Goal: Check status: Check status

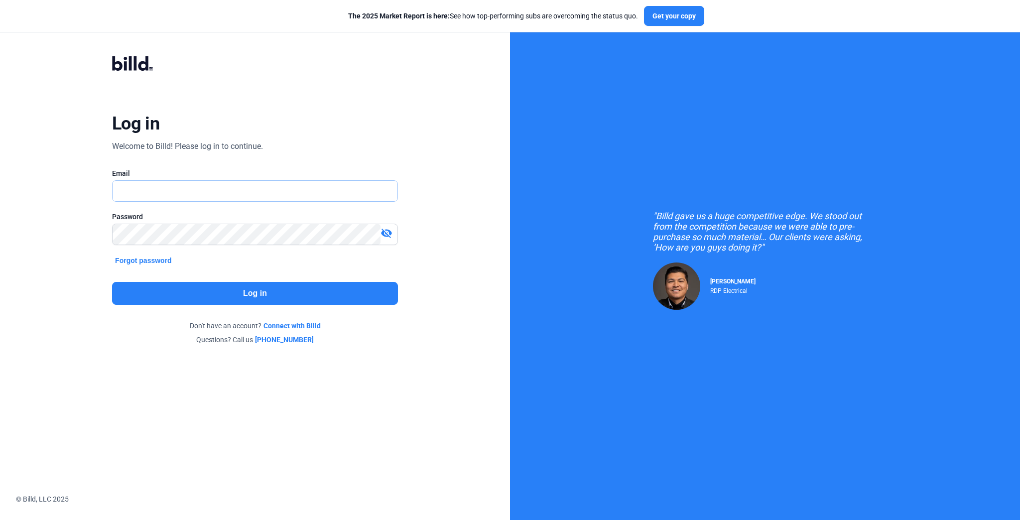
type input "[EMAIL_ADDRESS][DOMAIN_NAME]"
click at [276, 299] on button "Log in" at bounding box center [255, 293] width 286 height 23
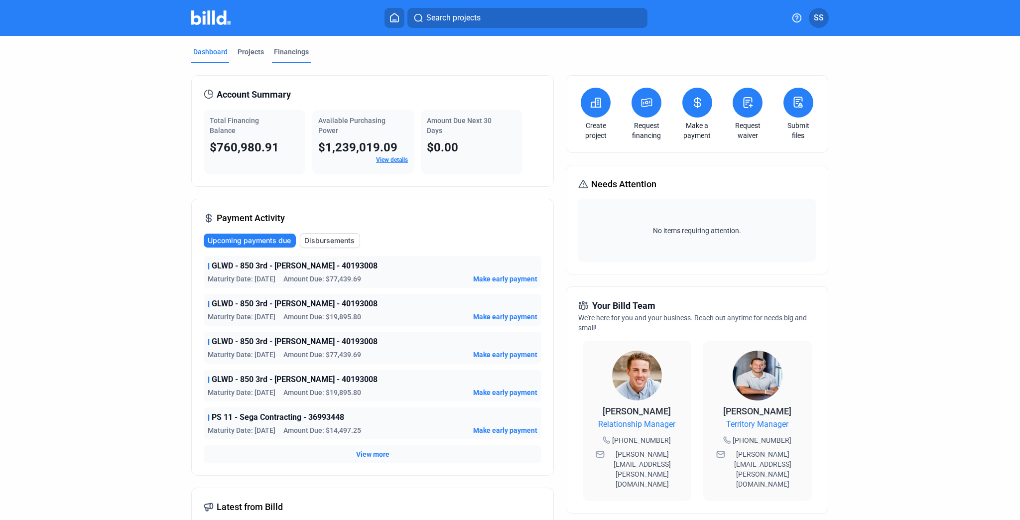
click at [282, 51] on div "Financings" at bounding box center [291, 52] width 35 height 10
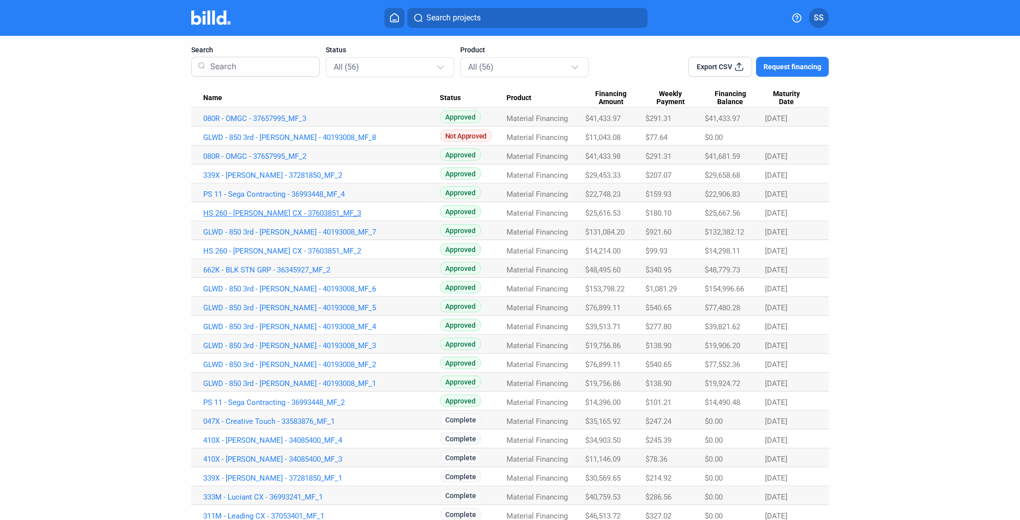
scroll to position [80, 0]
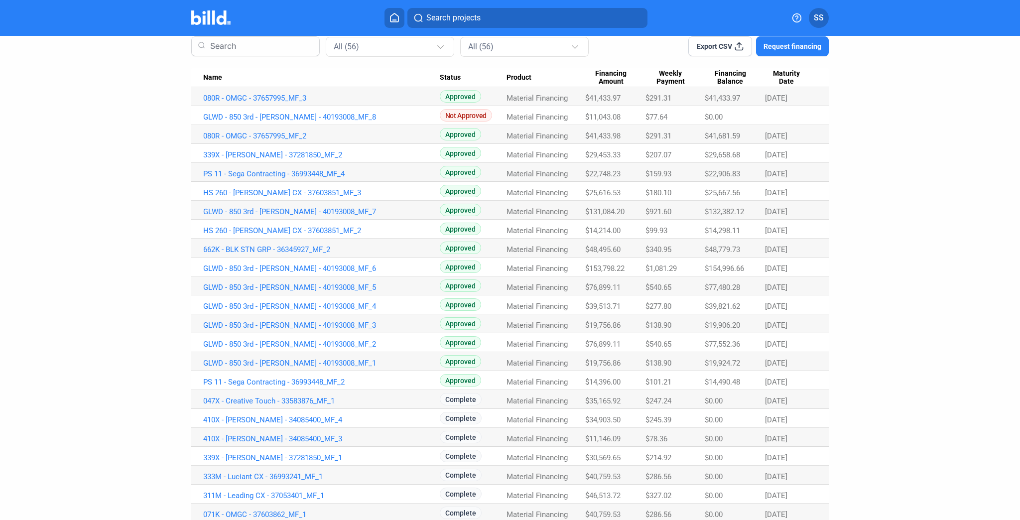
drag, startPoint x: 579, startPoint y: 137, endPoint x: 623, endPoint y: 138, distance: 44.3
click at [623, 138] on tr "080R - OMGC - 37657995_MF_2 Approved Material Financing $41,433.98 $291.31 $41,…" at bounding box center [509, 134] width 637 height 19
copy tr "$41,433.98"
click at [272, 97] on link "080R - OMGC - 37657995_MF_3" at bounding box center [321, 98] width 236 height 9
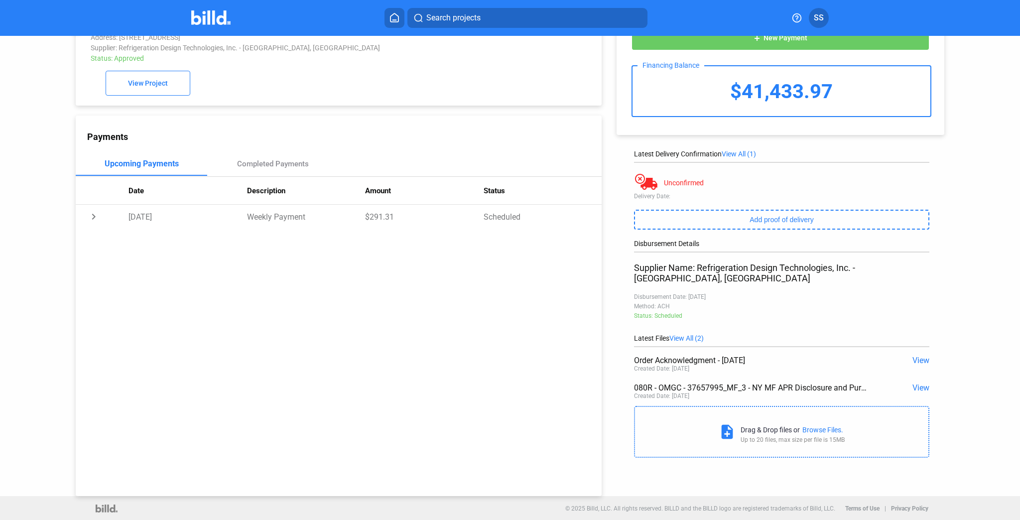
scroll to position [38, 0]
click at [918, 382] on span "View" at bounding box center [920, 386] width 17 height 9
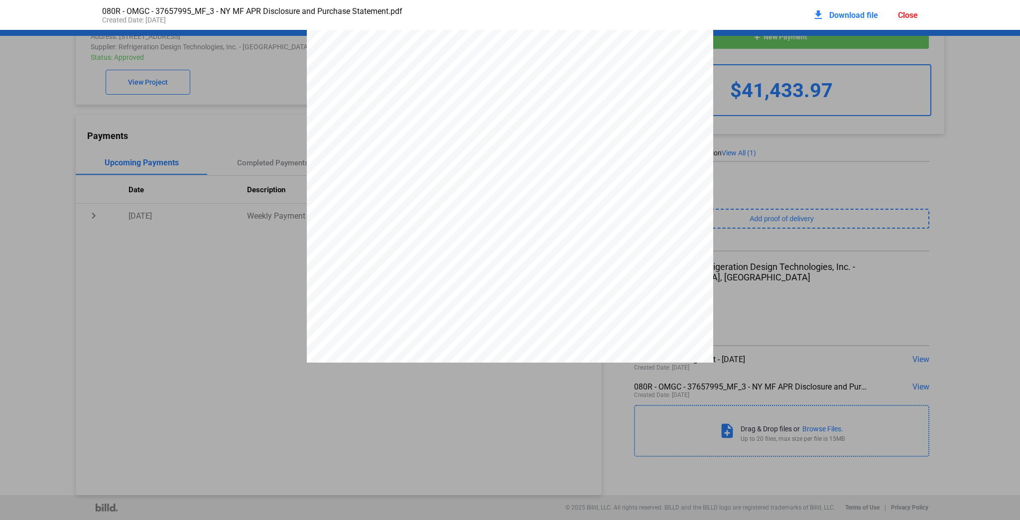
scroll to position [0, 0]
click at [910, 13] on div "Close" at bounding box center [908, 14] width 20 height 9
